Goal: Navigation & Orientation: Find specific page/section

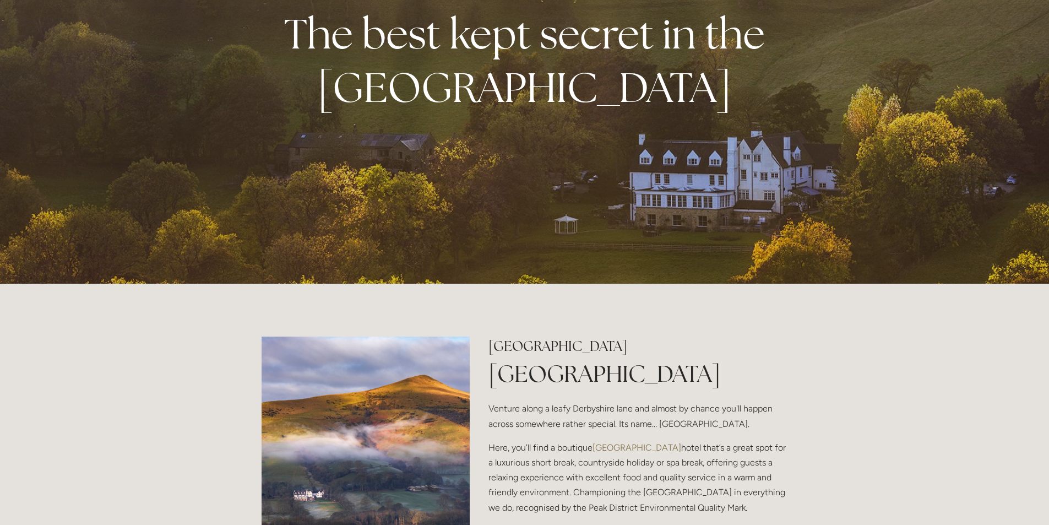
scroll to position [110, 0]
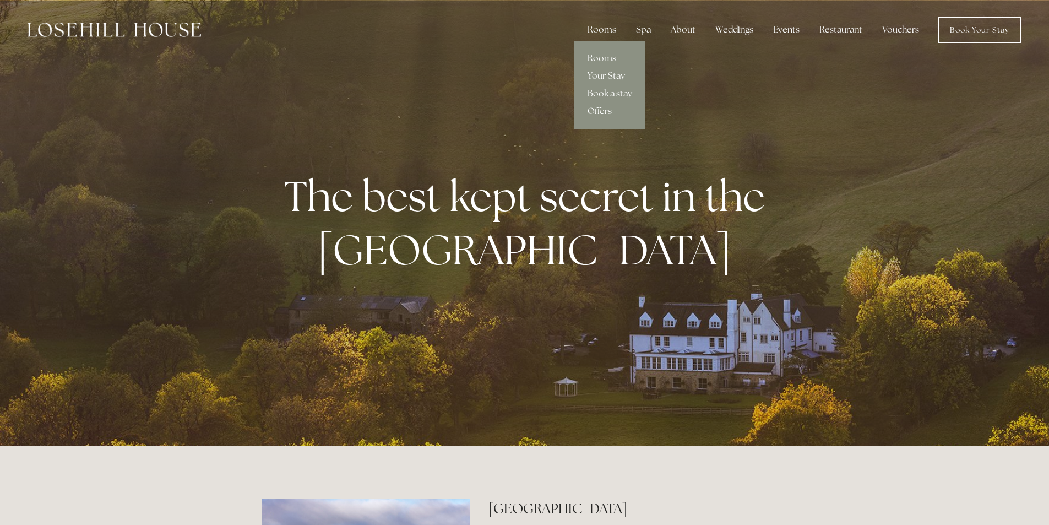
click at [612, 55] on link "Rooms" at bounding box center [610, 59] width 71 height 18
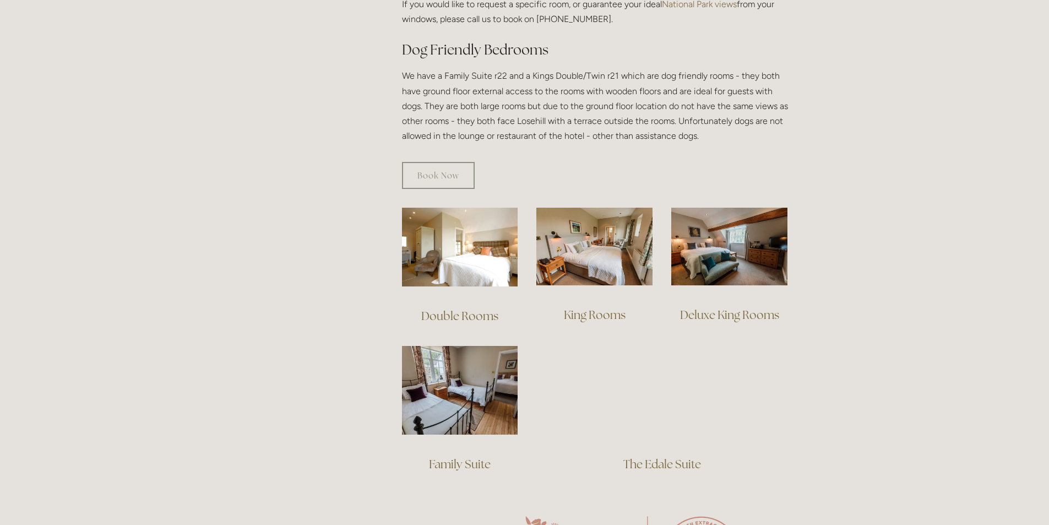
scroll to position [661, 0]
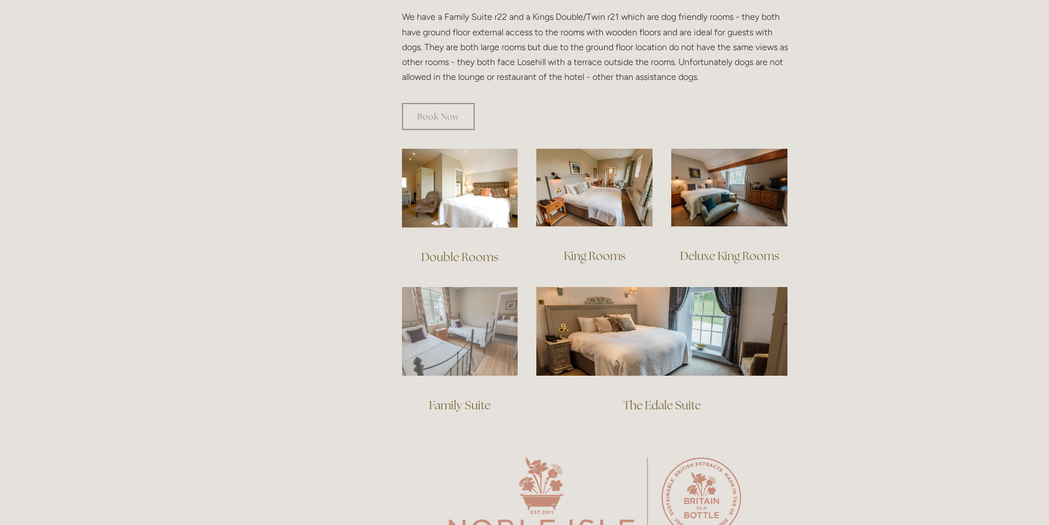
click at [441, 317] on img at bounding box center [460, 331] width 116 height 89
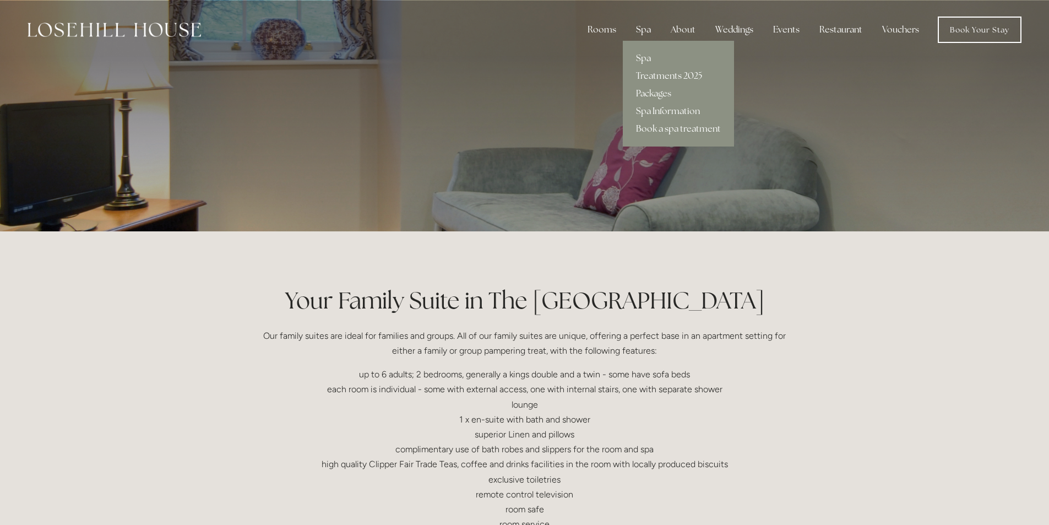
click at [649, 29] on div "Spa" at bounding box center [643, 30] width 32 height 22
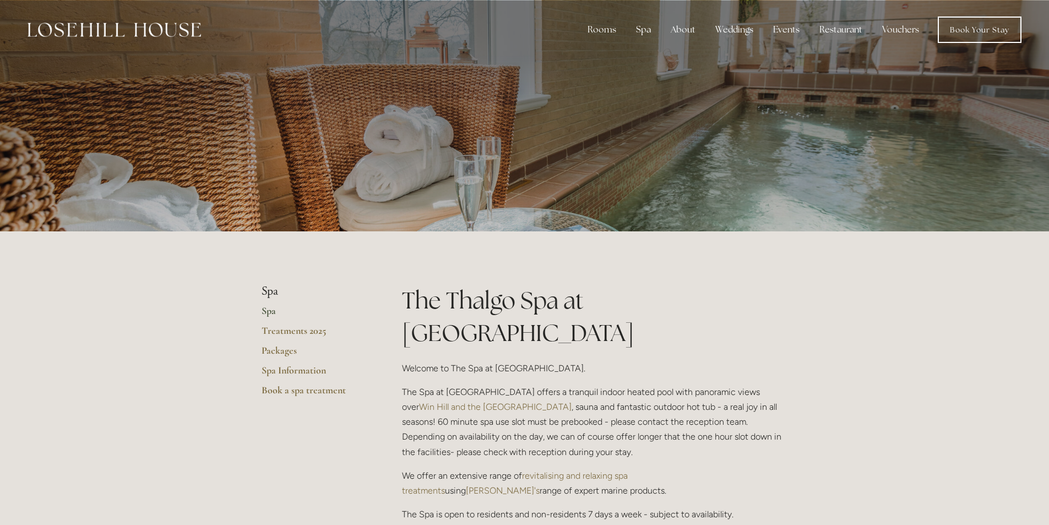
click at [76, 31] on img at bounding box center [115, 30] width 174 height 14
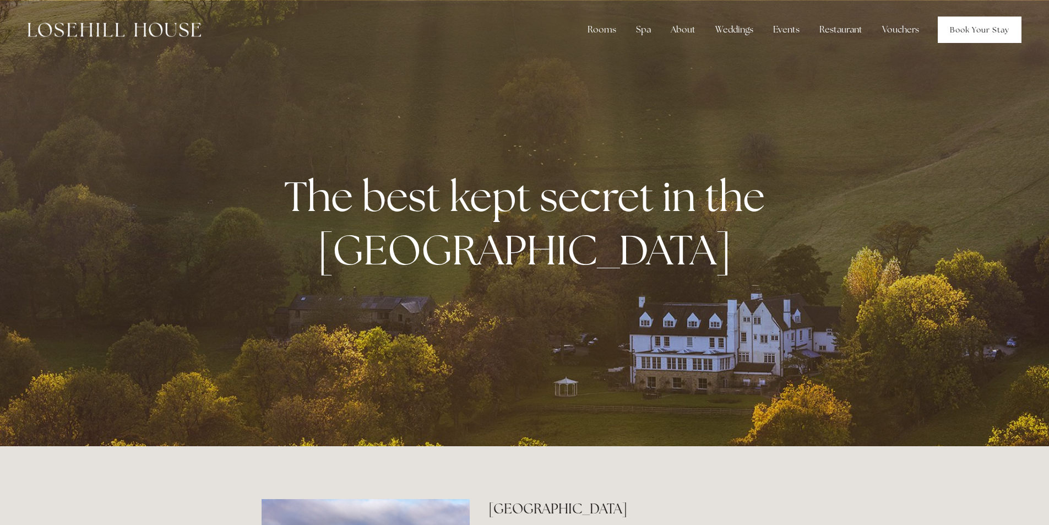
click at [1000, 30] on link "Book Your Stay" at bounding box center [980, 30] width 84 height 26
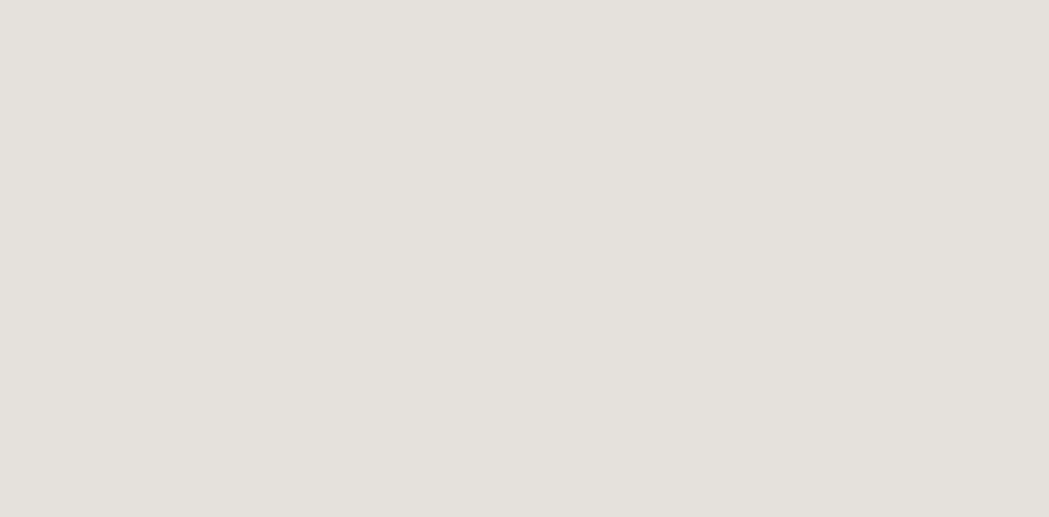
scroll to position [391, 0]
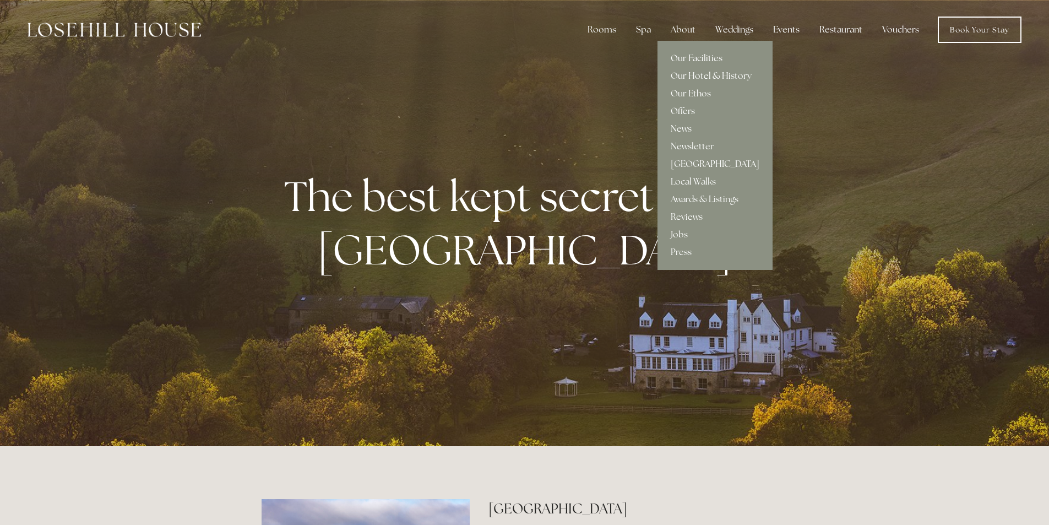
click at [707, 56] on link "Our Facilities" at bounding box center [715, 59] width 115 height 18
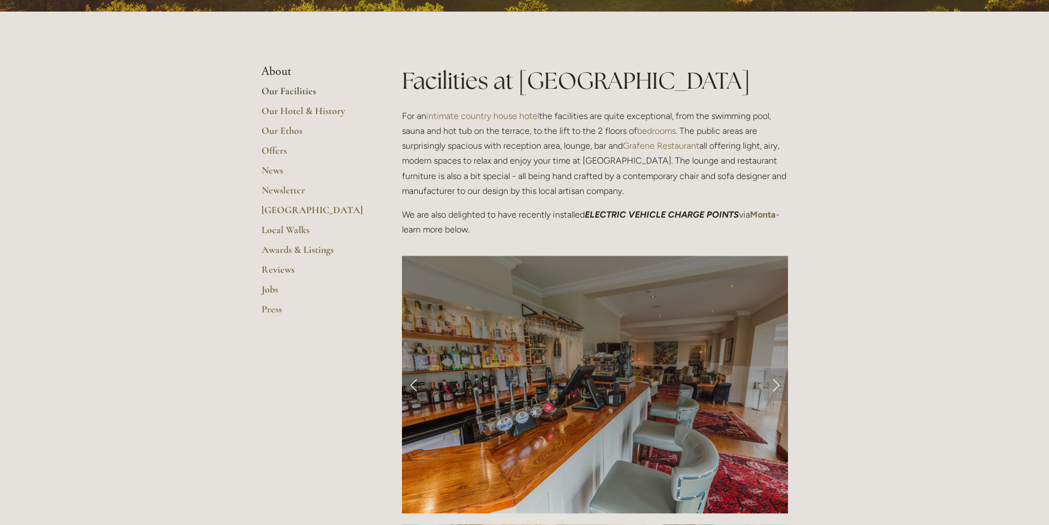
scroll to position [220, 0]
